Goal: Task Accomplishment & Management: Use online tool/utility

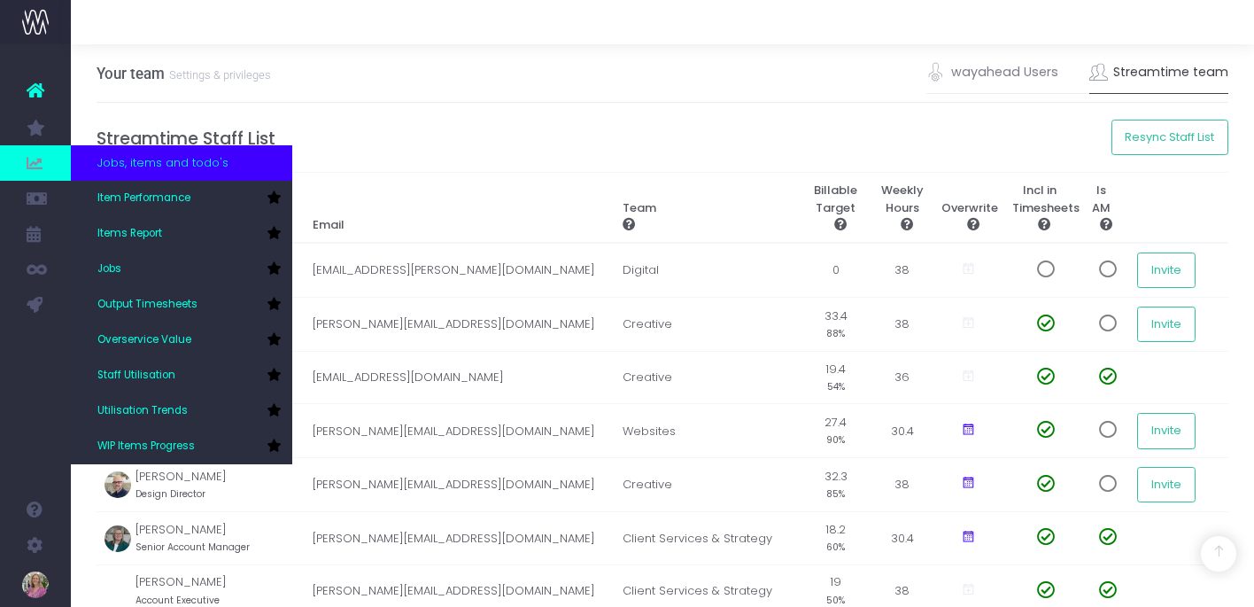
scroll to position [274, 0]
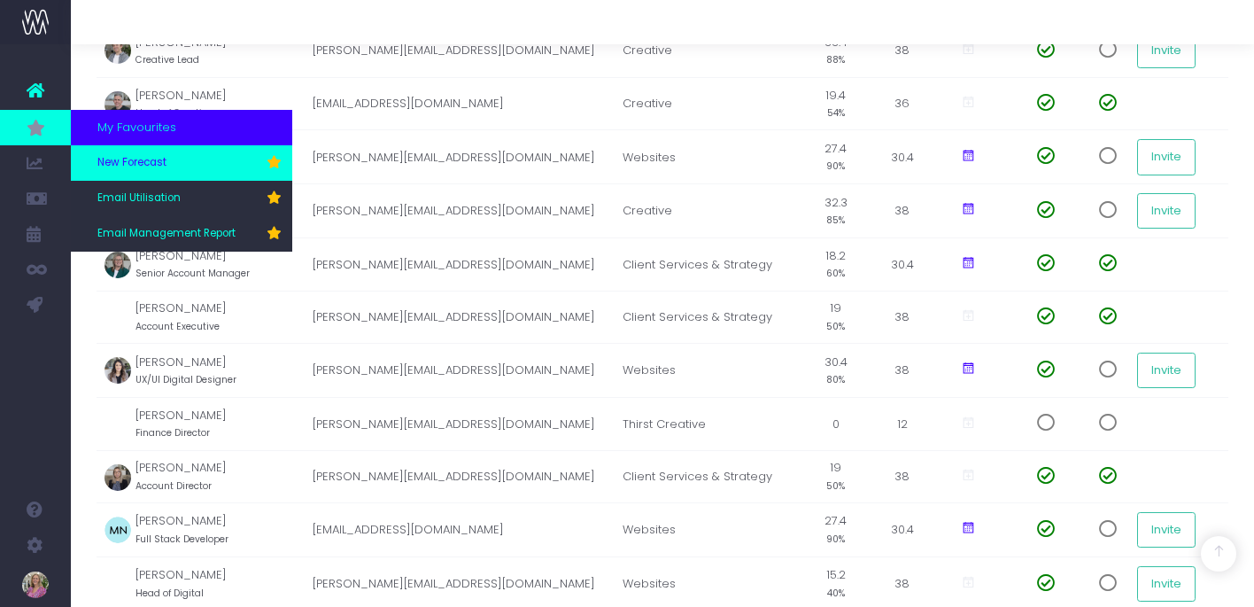
click at [128, 159] on span "New Forecast" at bounding box center [131, 163] width 69 height 16
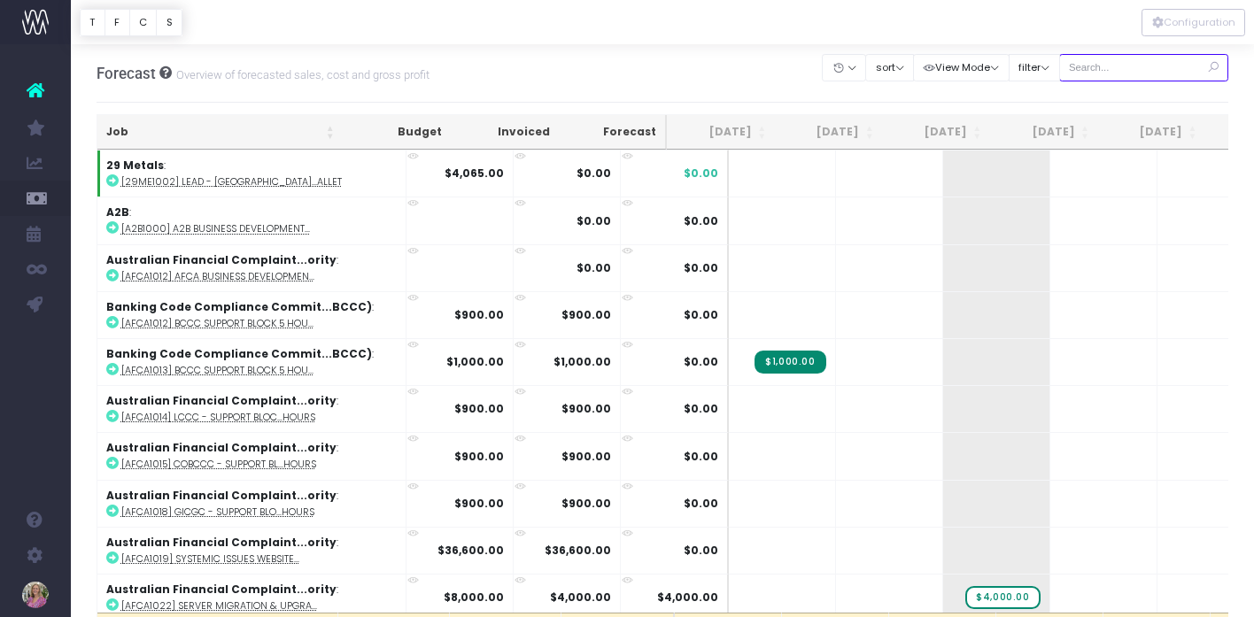
click at [1137, 68] on input "text" at bounding box center [1144, 67] width 170 height 27
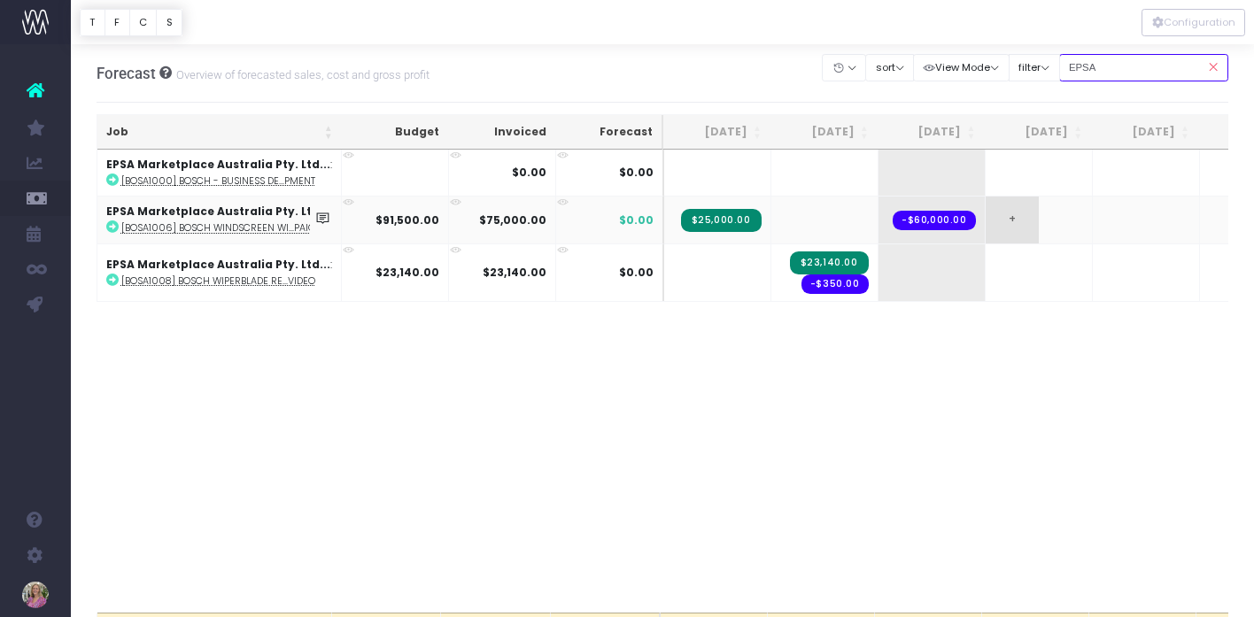
type input "EPSA"
click at [1007, 215] on span "+" at bounding box center [1012, 220] width 53 height 46
drag, startPoint x: 1007, startPoint y: 215, endPoint x: 1015, endPoint y: 260, distance: 45.9
click at [0, 0] on span "+" at bounding box center [0, 0] width 0 height 0
drag, startPoint x: 1049, startPoint y: 220, endPoint x: 947, endPoint y: 213, distance: 102.1
